Goal: Find specific page/section: Find specific page/section

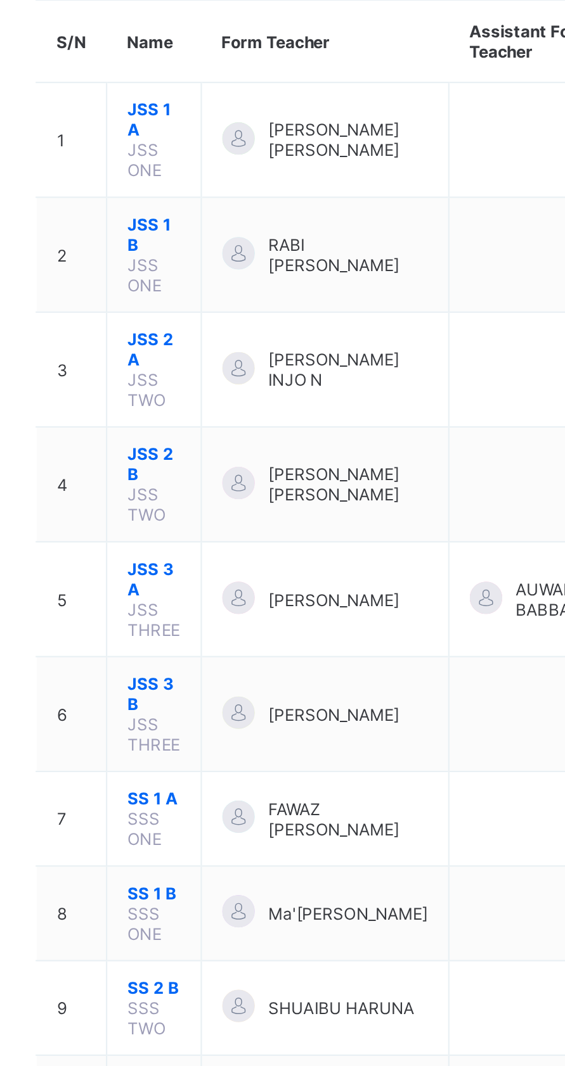
click at [334, 413] on td "[PERSON_NAME]" at bounding box center [311, 431] width 116 height 54
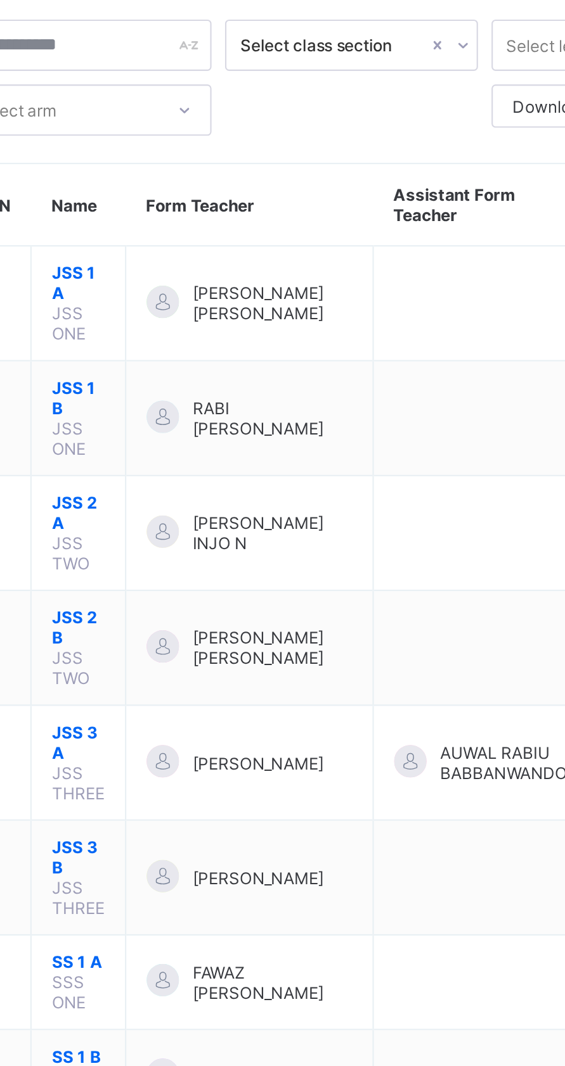
click at [238, 413] on span "JSS 3 A" at bounding box center [230, 421] width 25 height 19
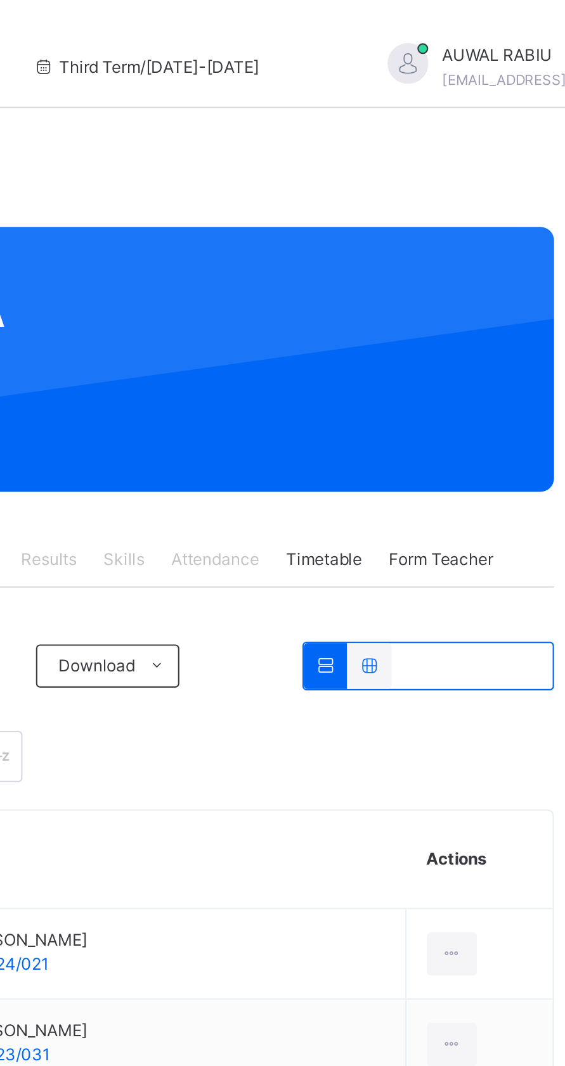
click at [486, 257] on span "Form Teacher" at bounding box center [488, 262] width 49 height 11
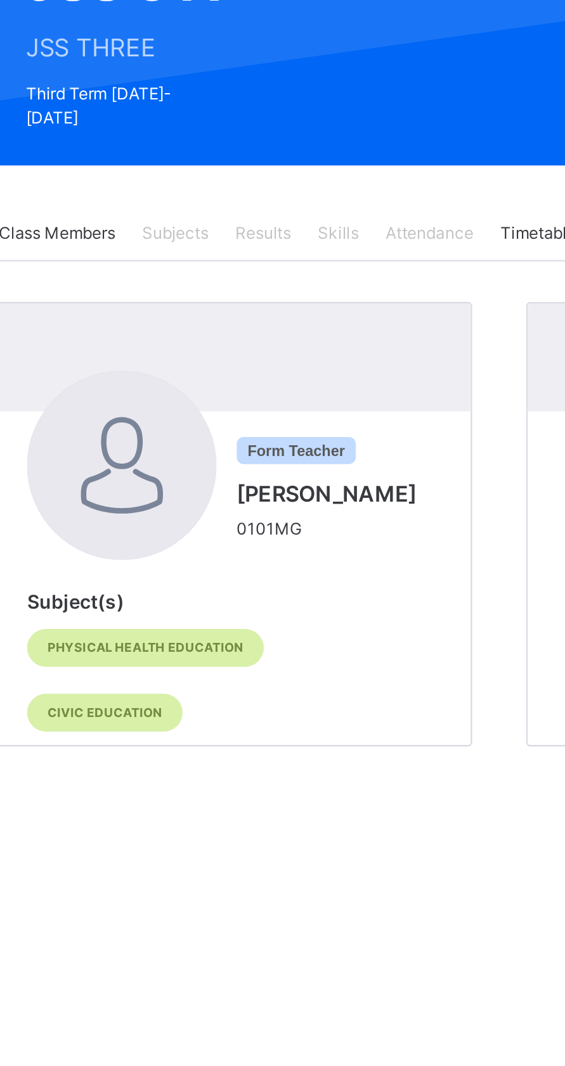
click at [342, 257] on span "Skills" at bounding box center [340, 262] width 19 height 11
click at [347, 257] on span "Skills" at bounding box center [340, 262] width 19 height 11
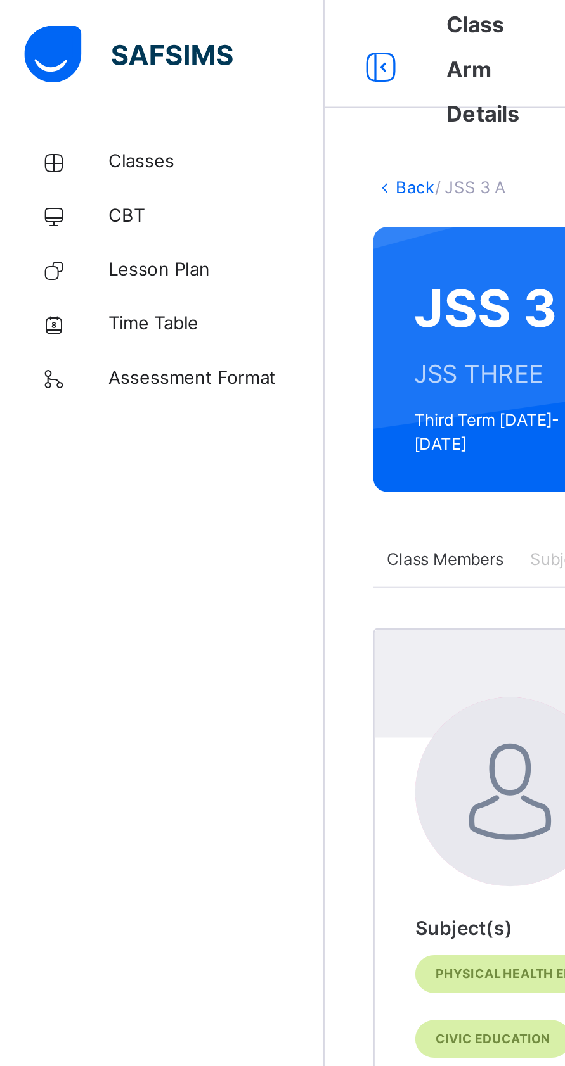
click at [72, 79] on span "Classes" at bounding box center [101, 76] width 101 height 13
click at [72, 78] on span "Classes" at bounding box center [101, 76] width 101 height 13
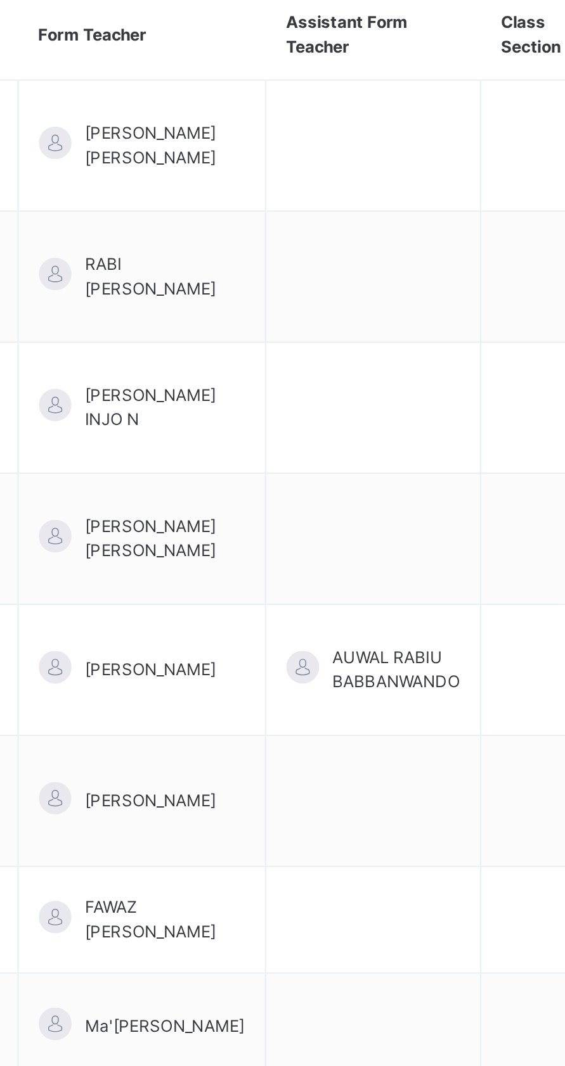
click at [405, 461] on span "AUWAL RABIU BABBANWANDO" at bounding box center [430, 468] width 60 height 23
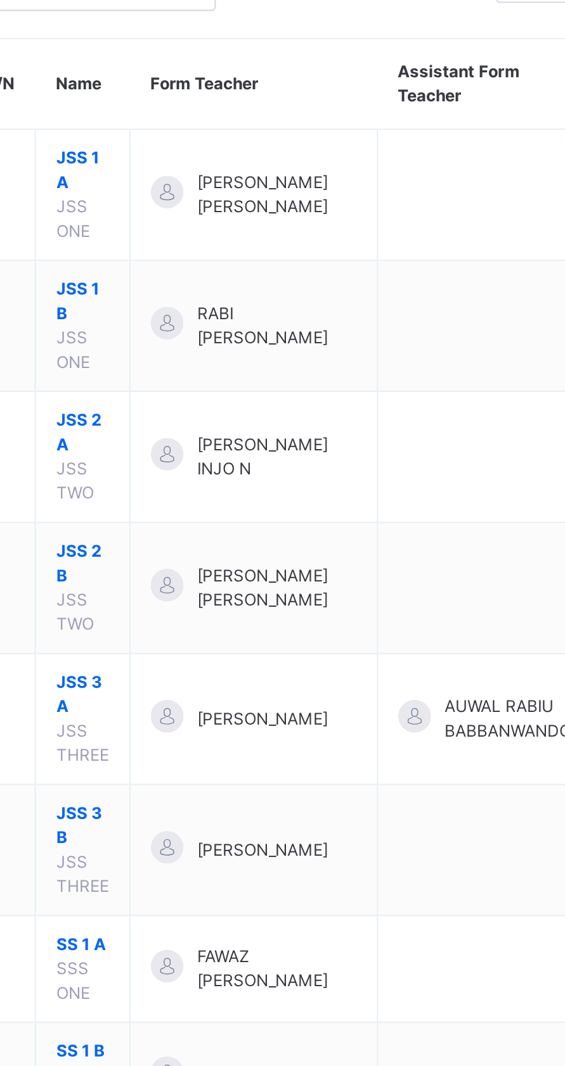
click at [400, 463] on span "AUWAL RABIU BABBANWANDO" at bounding box center [430, 468] width 60 height 23
click at [411, 465] on span "AUWAL RABIU BABBANWANDO" at bounding box center [430, 468] width 60 height 23
click at [231, 457] on span "JSS 3 A" at bounding box center [230, 457] width 25 height 23
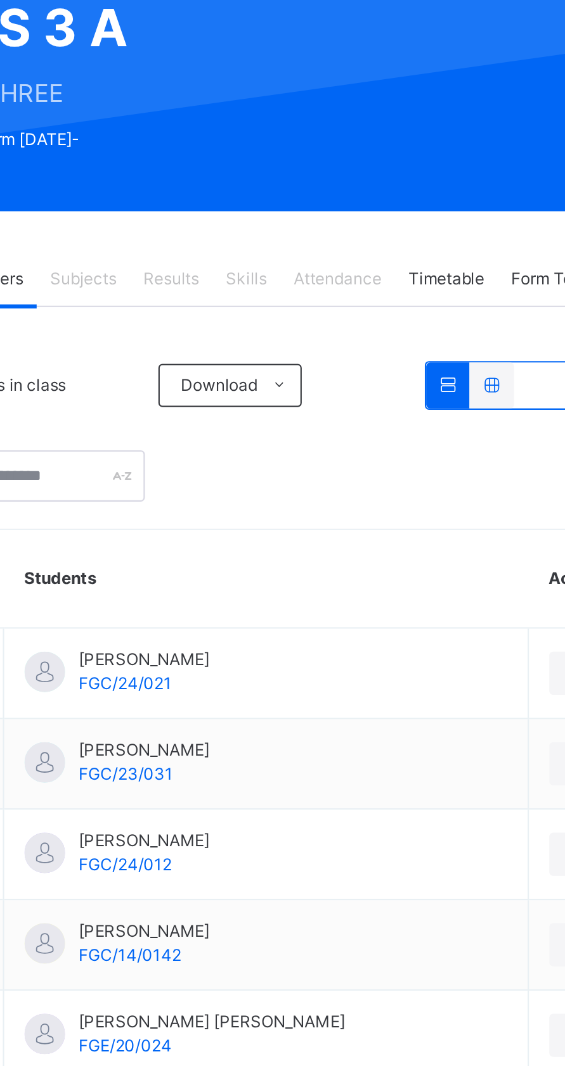
click at [349, 257] on span "Skills" at bounding box center [340, 262] width 19 height 11
click at [345, 257] on span "Skills" at bounding box center [340, 262] width 19 height 11
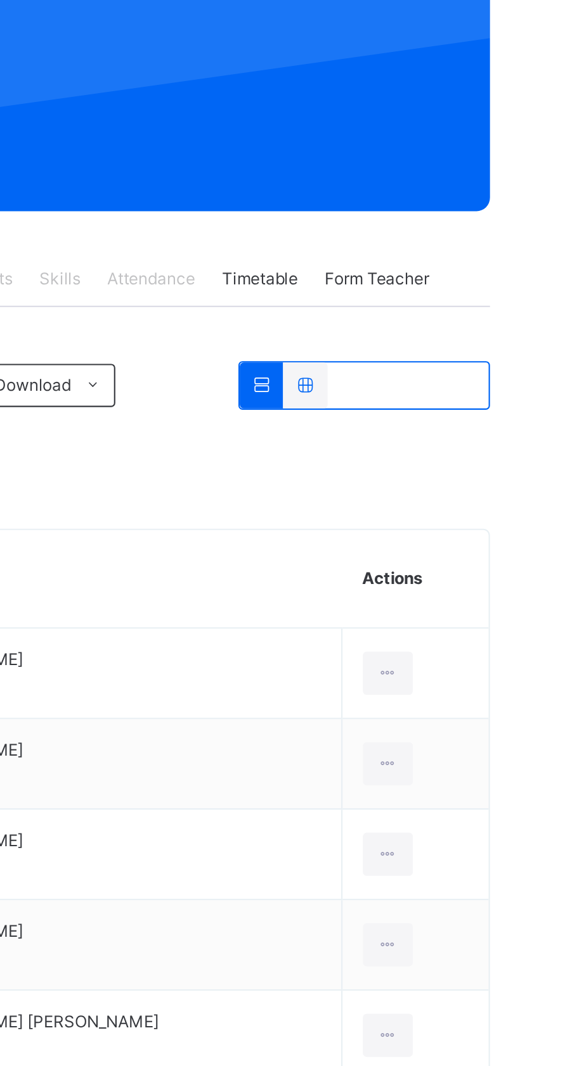
click at [517, 250] on div "Form Teacher" at bounding box center [488, 262] width 61 height 25
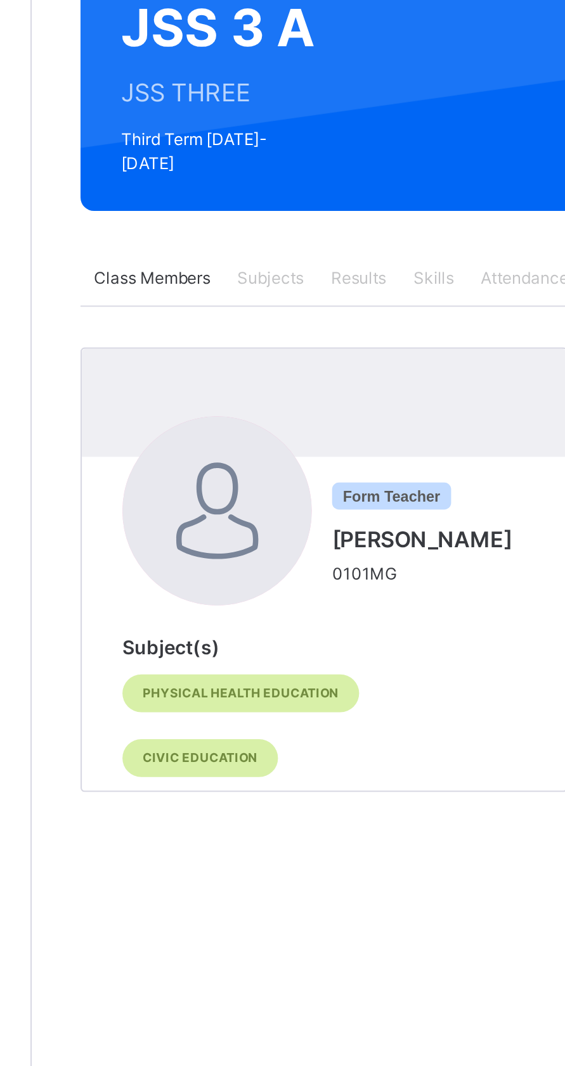
click at [326, 358] on span "Form Teacher" at bounding box center [321, 364] width 56 height 13
click at [314, 358] on span "Form Teacher" at bounding box center [321, 364] width 56 height 13
click at [326, 358] on span "Form Teacher" at bounding box center [321, 364] width 56 height 13
click at [340, 358] on span "Form Teacher" at bounding box center [321, 364] width 56 height 13
click at [326, 358] on span "Form Teacher" at bounding box center [321, 364] width 56 height 13
